Goal: Navigation & Orientation: Find specific page/section

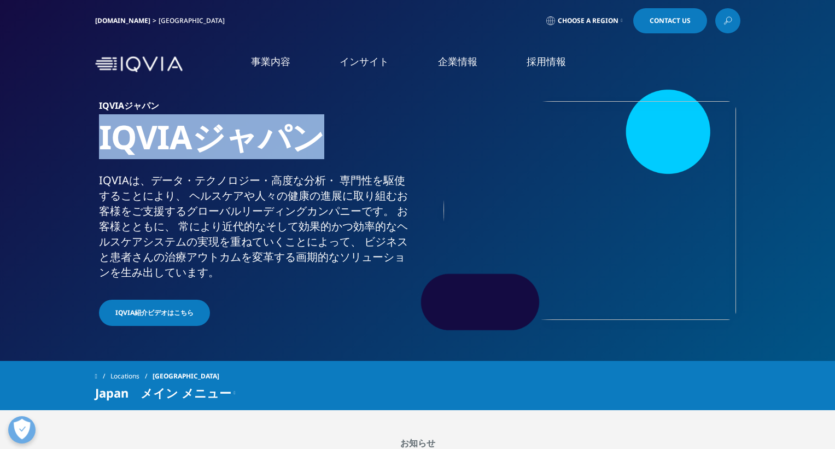
drag, startPoint x: 101, startPoint y: 140, endPoint x: 309, endPoint y: 138, distance: 208.3
click at [309, 138] on h1 "IQVIAジャパン" at bounding box center [256, 144] width 314 height 56
copy h1 "IQVIAジャパン"
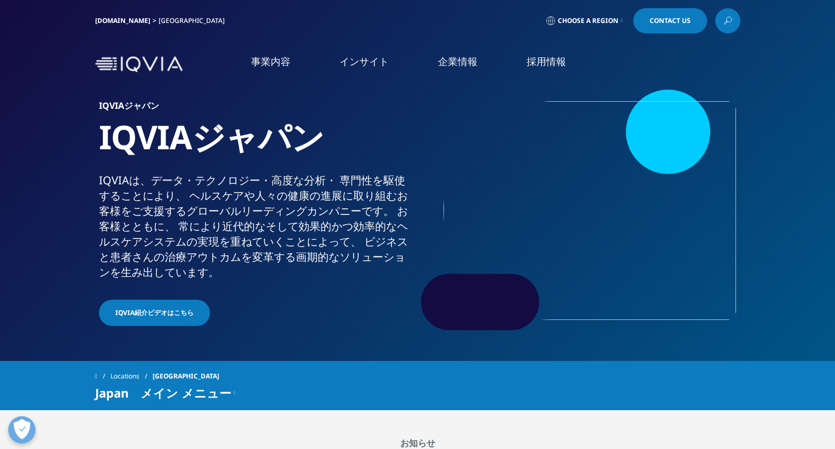
click at [342, 187] on div "IQVIAは、​データ・​テクノロジー・​高度な​分析・​ 専門性を​駆使する​ことに​より、​ ヘルスケアや​人々の​健康の​進展に​取り組む​お客様を​ご…" at bounding box center [256, 226] width 314 height 107
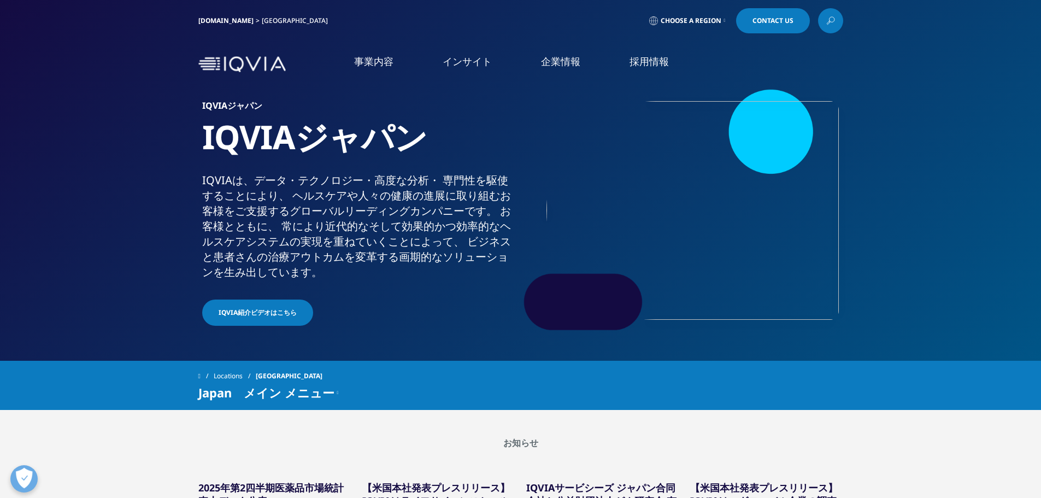
click at [213, 20] on link "[DOMAIN_NAME]" at bounding box center [225, 20] width 55 height 9
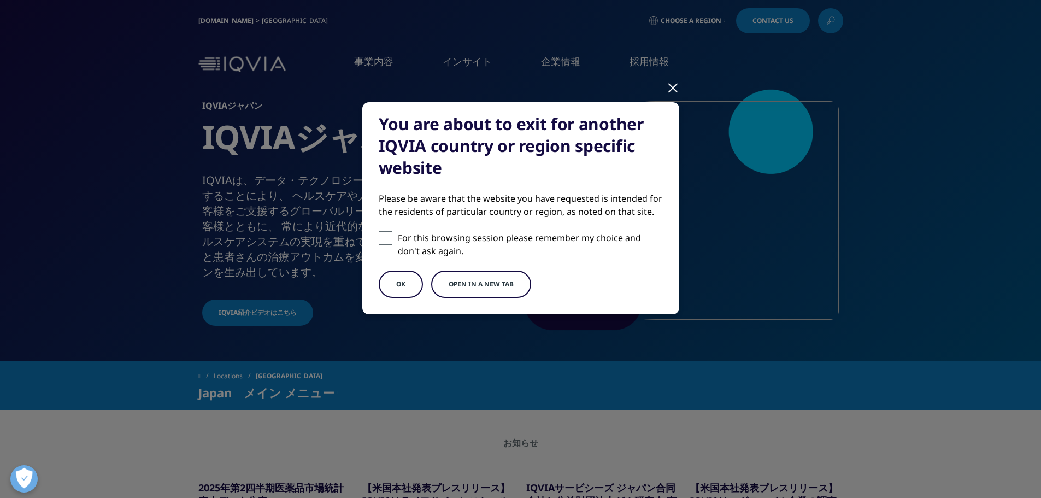
click at [387, 242] on span at bounding box center [386, 238] width 14 height 14
click at [387, 242] on input "For this browsing session please remember my choice and don't ask again." at bounding box center [386, 238] width 14 height 14
checkbox input "true"
click at [409, 291] on button "OK" at bounding box center [401, 284] width 44 height 27
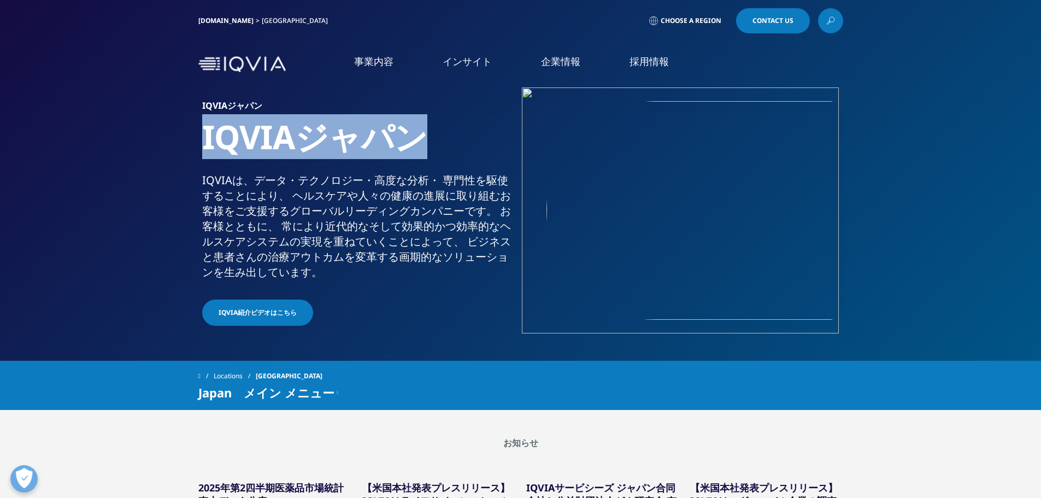
drag, startPoint x: 430, startPoint y: 140, endPoint x: 207, endPoint y: 135, distance: 223.1
click at [207, 135] on h1 "IQVIAジャパン" at bounding box center [359, 144] width 314 height 56
copy h1 "IQVIAジャパン"
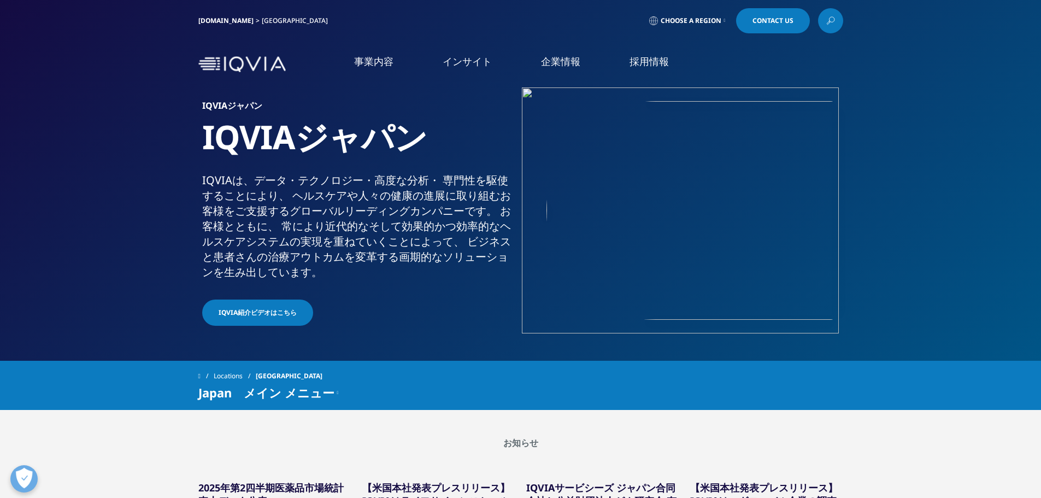
click at [302, 202] on div "IQVIAは、​データ・​テクノロジー・​高度な​分析・​ 専門性を​駆使する​ことに​より、​ ヘルスケアや​人々の​健康の​進展に​取り組む​お客様を​ご…" at bounding box center [359, 226] width 314 height 107
click at [654, 58] on link "採用情報" at bounding box center [649, 62] width 39 height 14
click at [73, 142] on link "IQVIAグループ" at bounding box center [212, 140] width 332 height 13
click at [249, 315] on span "IQVIA紹介ビデオはこちら" at bounding box center [258, 313] width 78 height 10
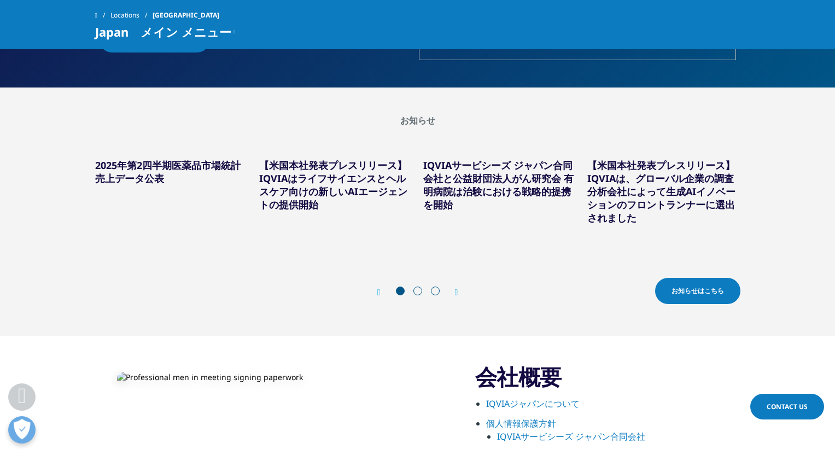
scroll to position [383, 0]
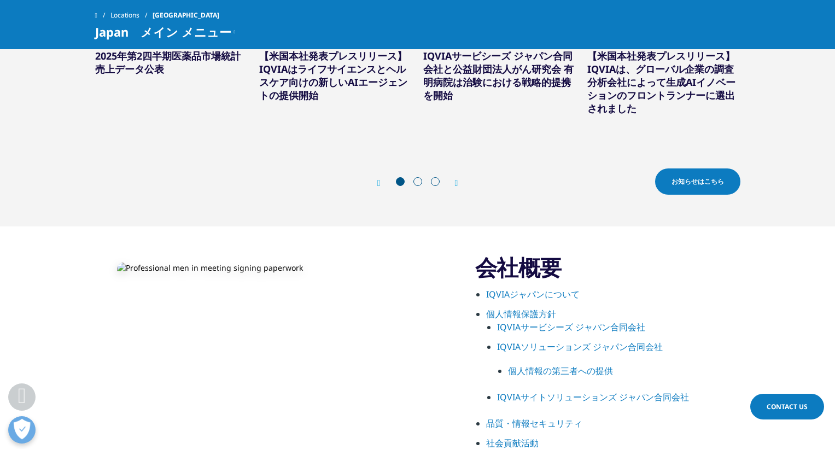
click at [418, 180] on span at bounding box center [417, 181] width 9 height 9
click at [435, 181] on span at bounding box center [435, 181] width 9 height 9
click at [456, 184] on icon "Next slide" at bounding box center [456, 183] width 3 height 9
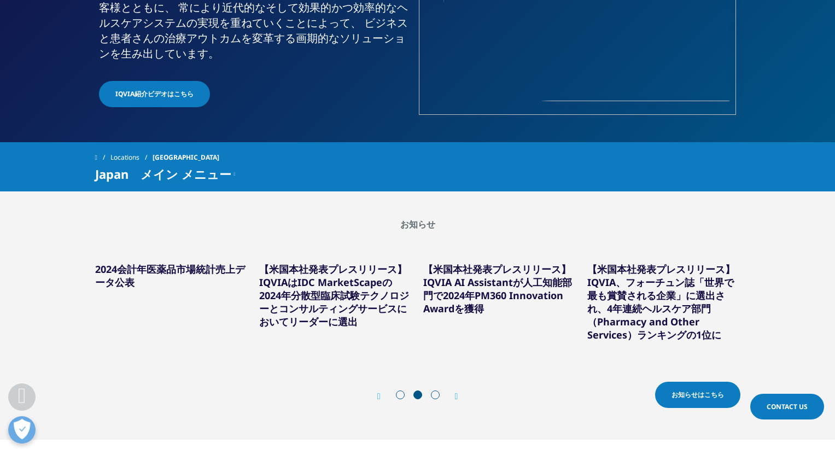
scroll to position [328, 0]
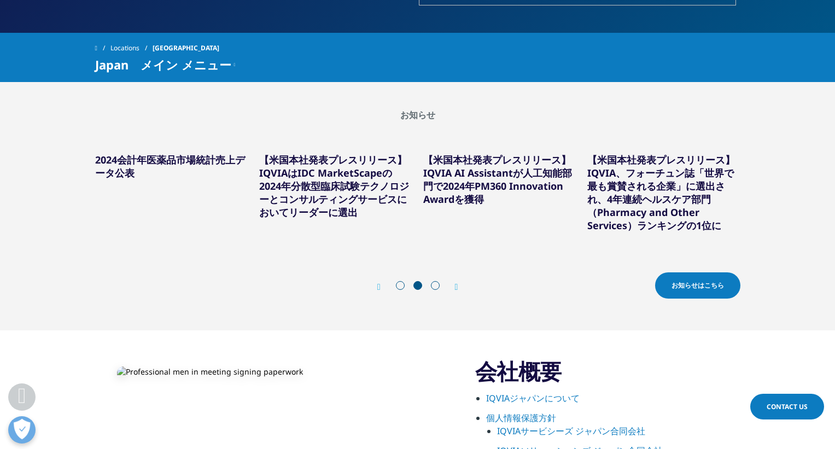
click at [461, 284] on div "Prev お知らせはこちら Next お知らせはこちら" at bounding box center [417, 286] width 645 height 33
click at [457, 290] on icon "Next slide" at bounding box center [456, 287] width 3 height 9
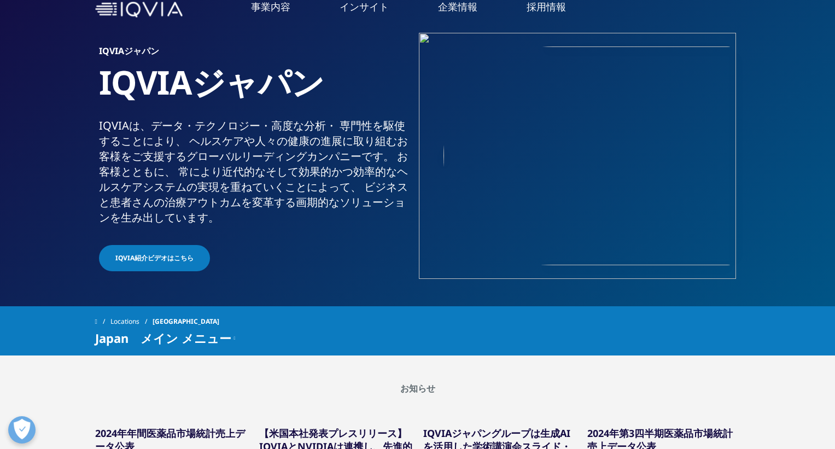
scroll to position [0, 0]
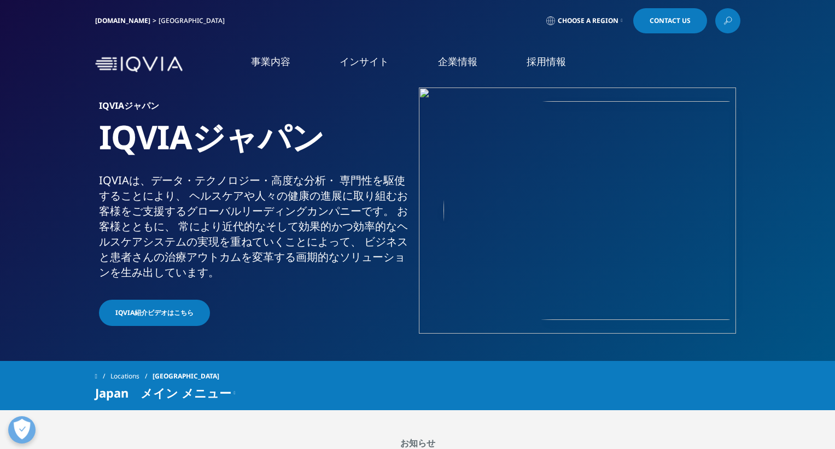
click at [272, 68] on link "事業内容" at bounding box center [270, 62] width 39 height 14
